Goal: Navigation & Orientation: Find specific page/section

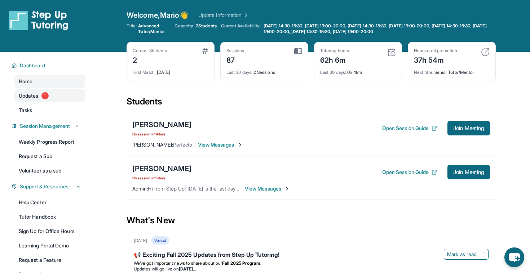
click at [38, 94] on span "Updates" at bounding box center [29, 95] width 20 height 7
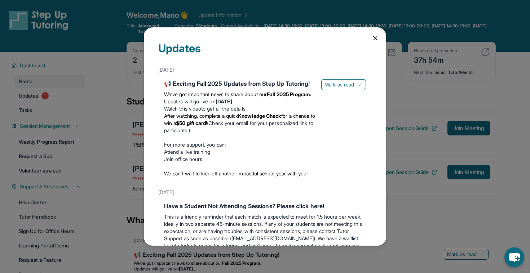
click at [376, 37] on icon at bounding box center [375, 38] width 4 height 4
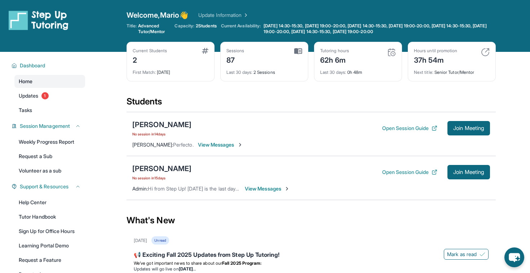
click at [43, 79] on link "Home" at bounding box center [49, 81] width 71 height 13
click at [39, 96] on span "Updates" at bounding box center [29, 95] width 20 height 7
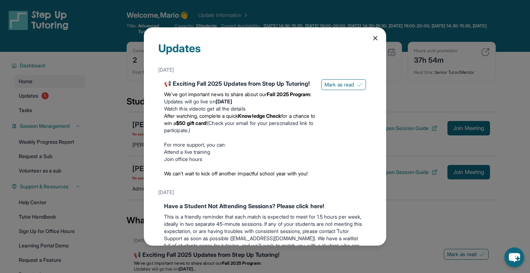
click at [377, 37] on icon at bounding box center [375, 38] width 7 height 7
